Goal: Find specific page/section: Find specific page/section

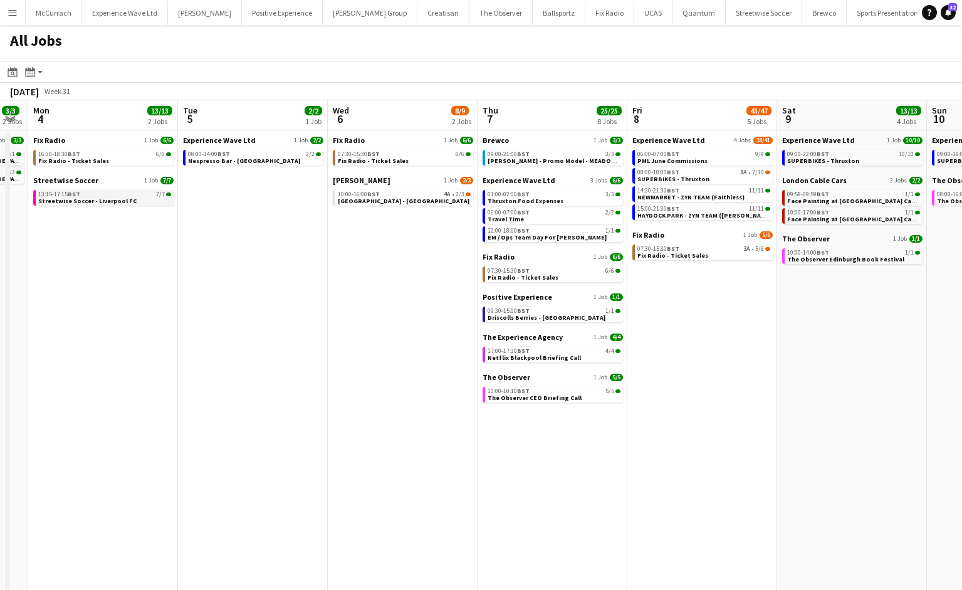
scroll to position [0, 284]
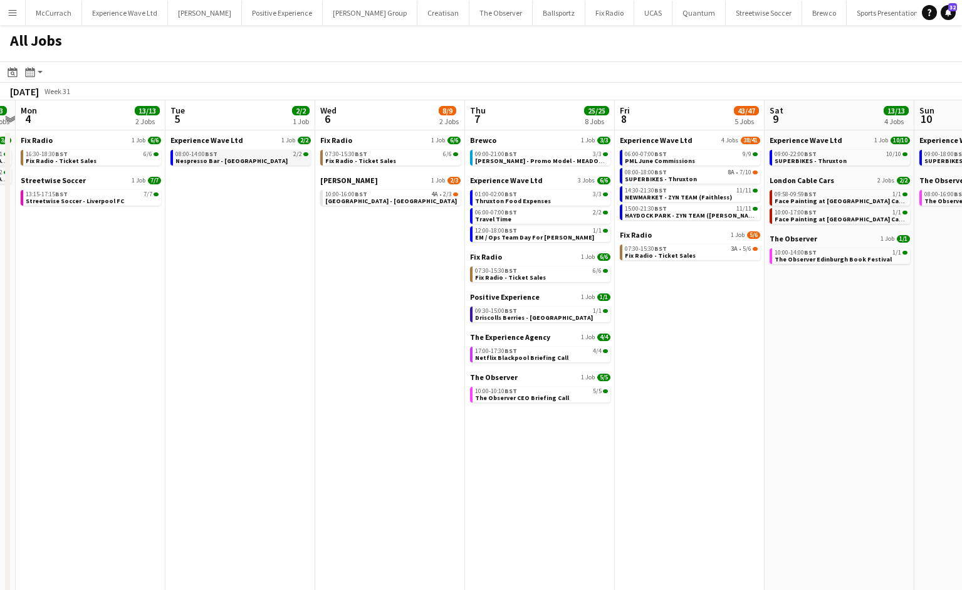
click at [236, 149] on app-calendar-brief-board "Experience Wave Ltd 1 Job 2/2 08:00-14:00 BST 2/2 Nespresso Bar - London" at bounding box center [240, 150] width 140 height 30
click at [237, 159] on span "Nespresso Bar - [GEOGRAPHIC_DATA]" at bounding box center [231, 161] width 112 height 8
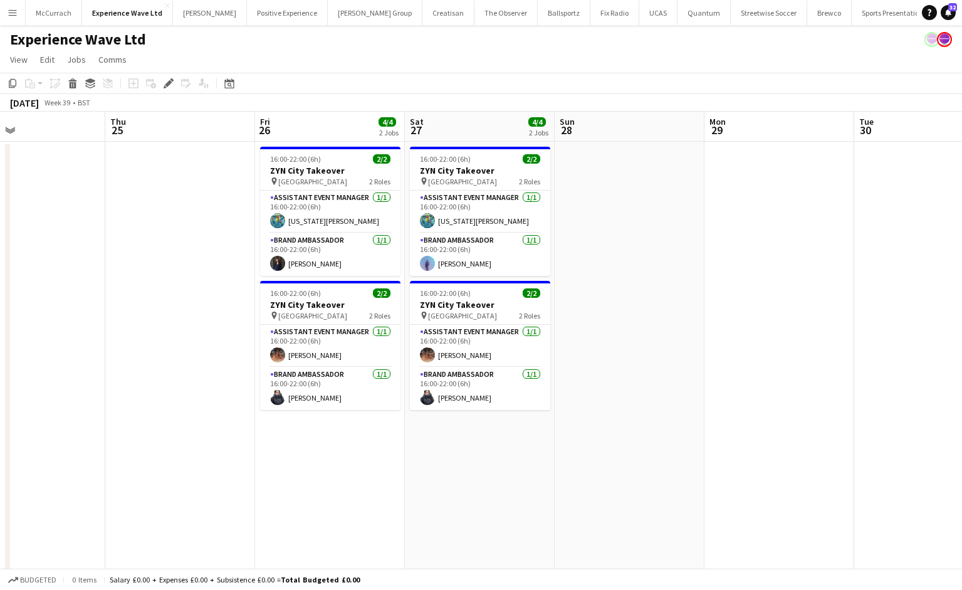
scroll to position [0, 503]
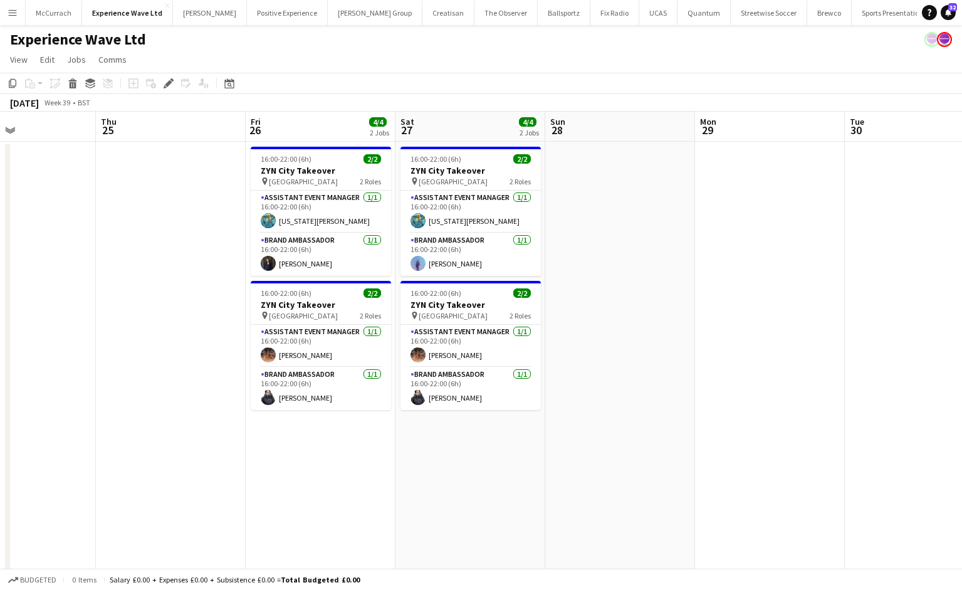
click at [14, 15] on app-icon "Menu" at bounding box center [13, 13] width 10 height 10
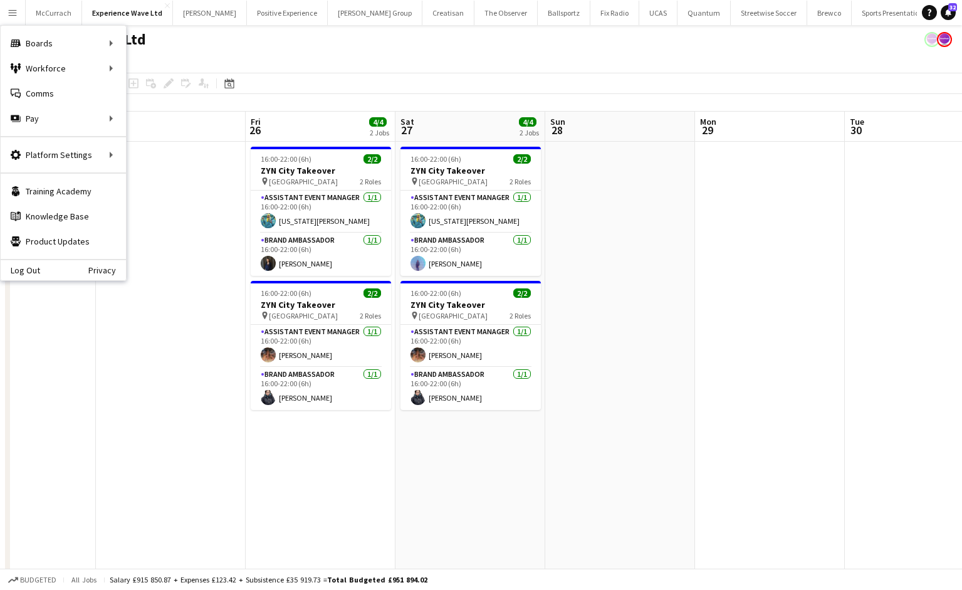
click at [299, 75] on app-toolbar "Copy Paste Paste Command V Paste with crew Command Shift V Paste linked Job [GE…" at bounding box center [481, 83] width 962 height 21
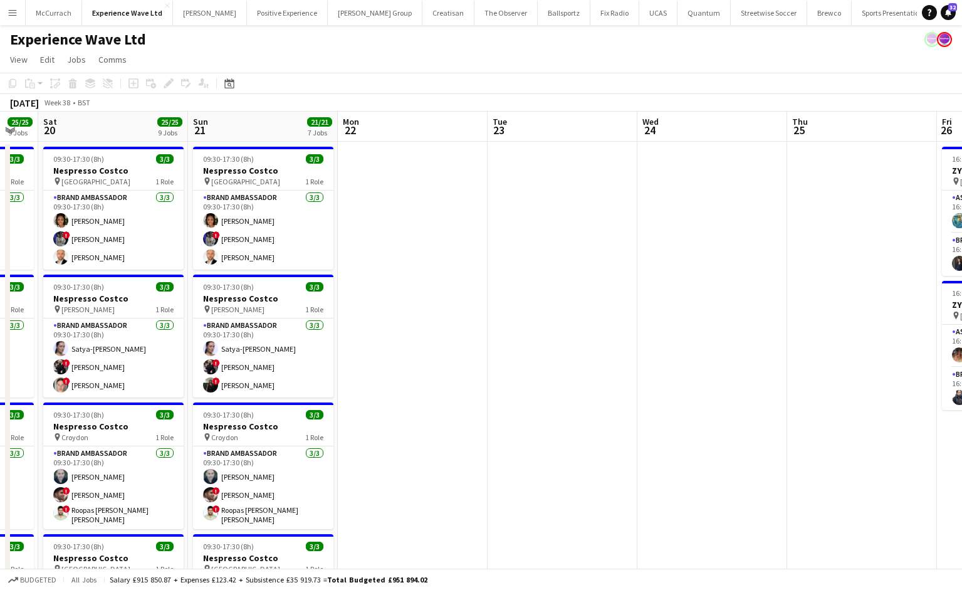
scroll to position [0, 424]
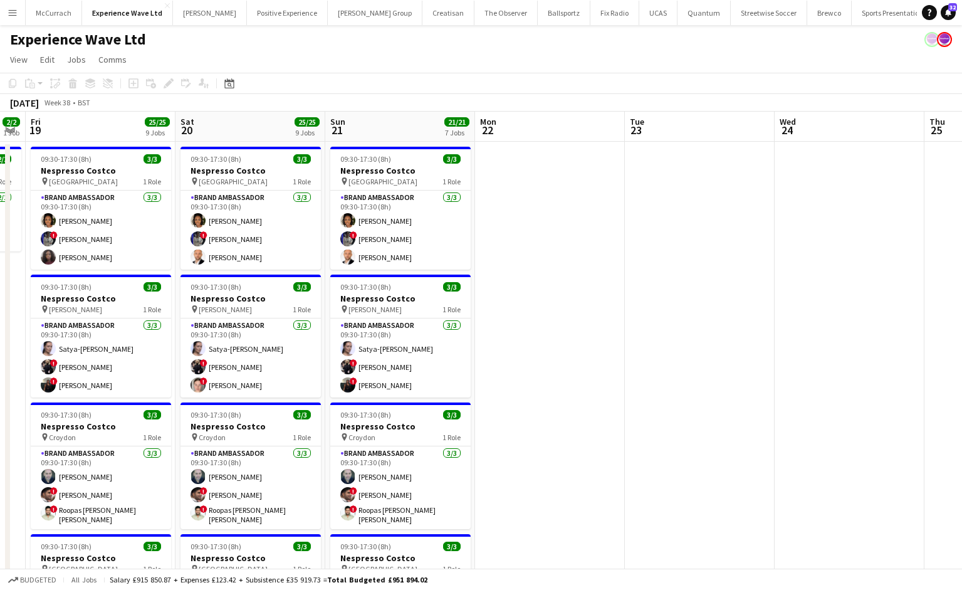
click at [14, 5] on button "Menu" at bounding box center [12, 12] width 25 height 25
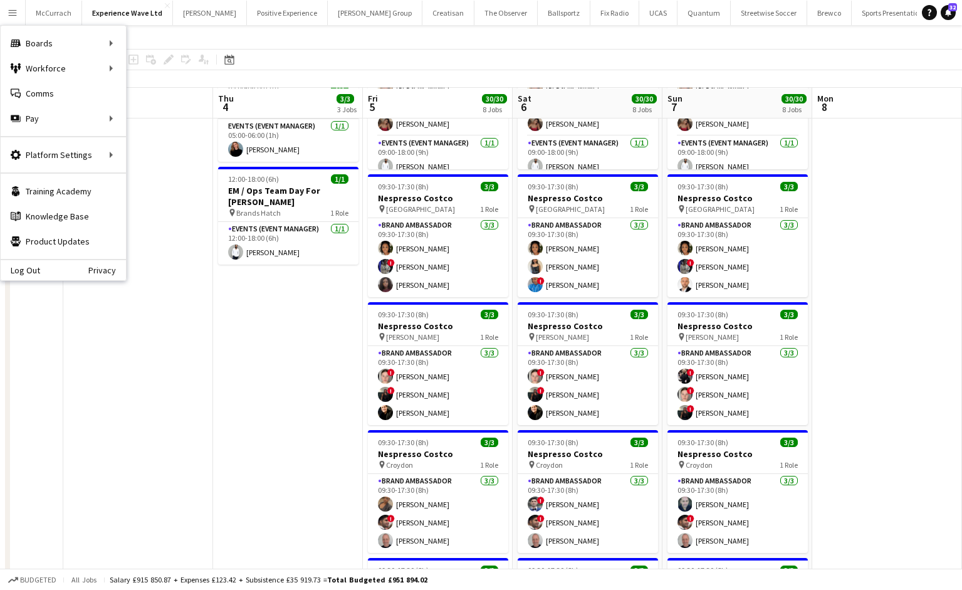
scroll to position [0, 0]
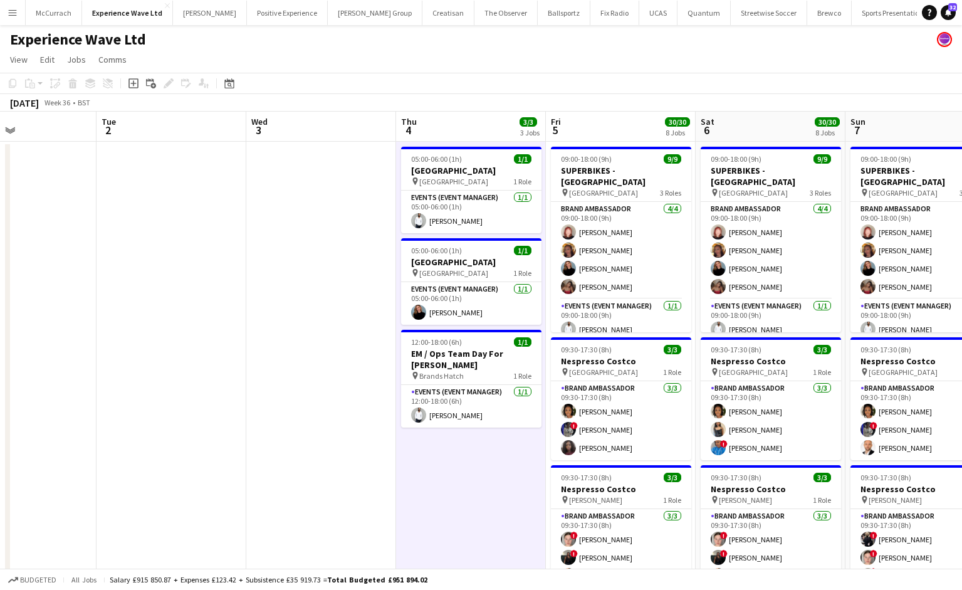
scroll to position [0, 541]
